Goal: Transaction & Acquisition: Purchase product/service

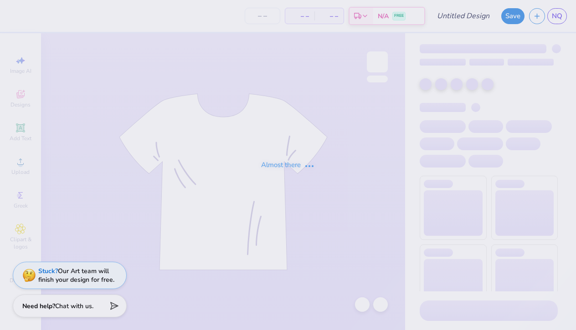
type input "GC"
type input "64"
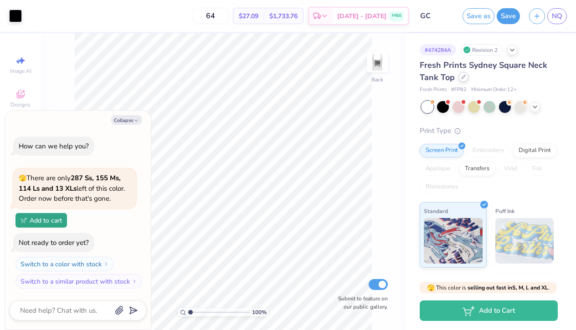
click at [463, 77] on icon at bounding box center [463, 77] width 5 height 5
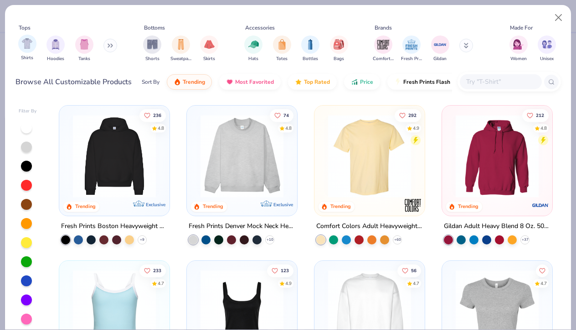
click at [22, 36] on div "Shirts" at bounding box center [27, 48] width 18 height 27
type textarea "x"
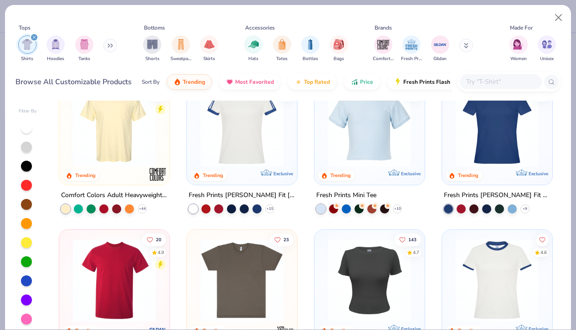
scroll to position [187, 0]
click at [366, 151] on img at bounding box center [370, 124] width 92 height 83
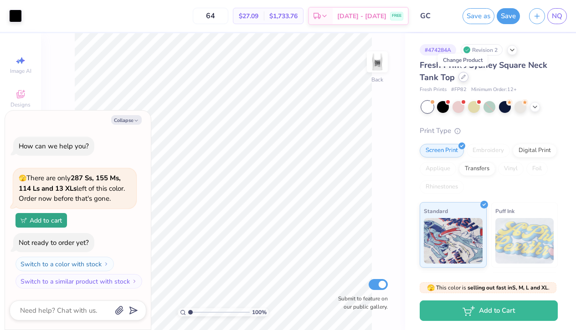
click at [461, 79] on div at bounding box center [464, 77] width 10 height 10
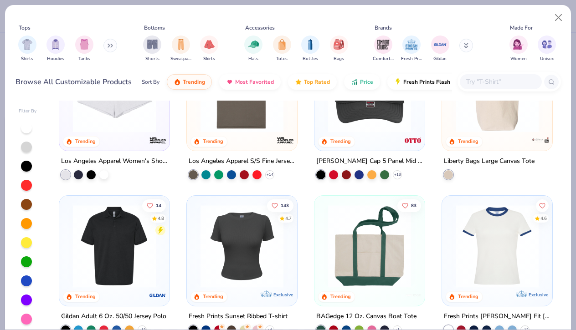
scroll to position [1465, 0]
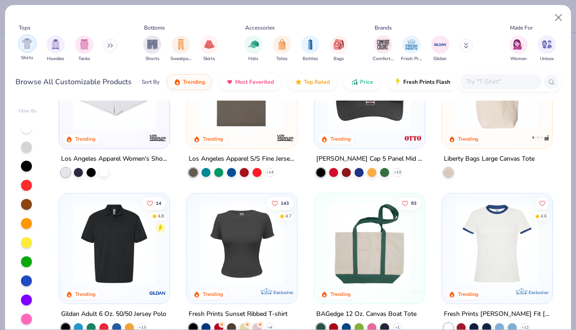
click at [33, 42] on div "filter for Shirts" at bounding box center [27, 44] width 18 height 18
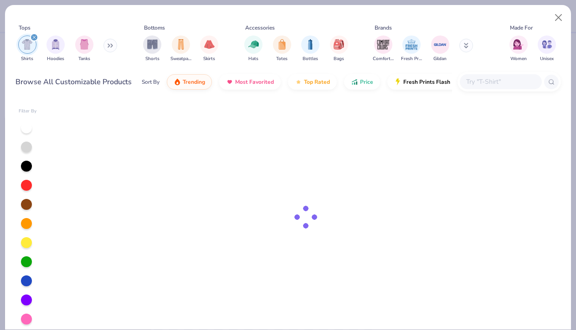
type textarea "x"
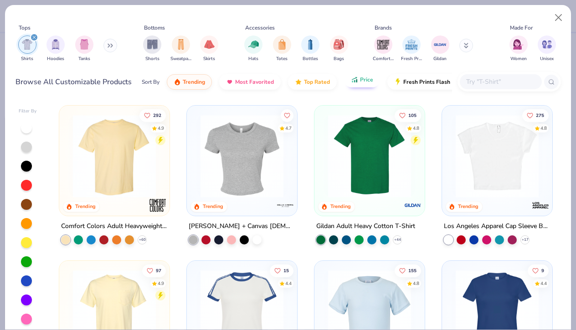
click at [361, 86] on button "Price" at bounding box center [362, 79] width 36 height 15
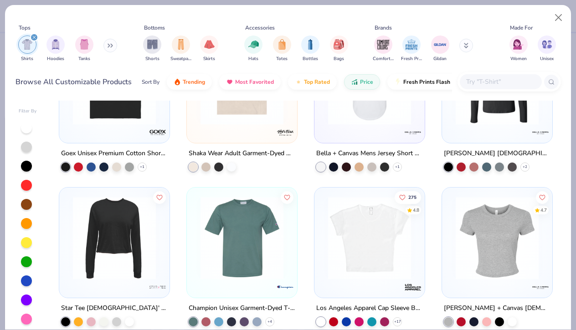
scroll to position [4736, 0]
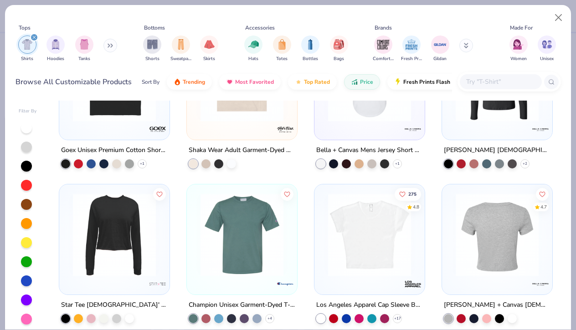
click at [451, 240] on img at bounding box center [405, 235] width 92 height 83
